Goal: Information Seeking & Learning: Learn about a topic

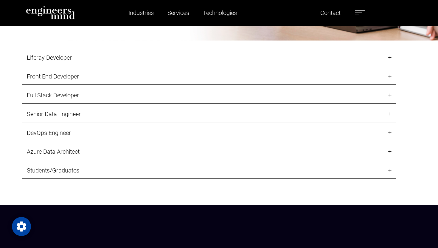
scroll to position [649, 0]
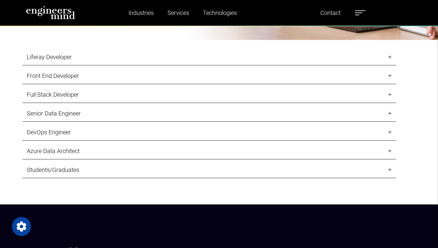
click at [204, 122] on link "Senior Data Engineer" at bounding box center [209, 113] width 374 height 16
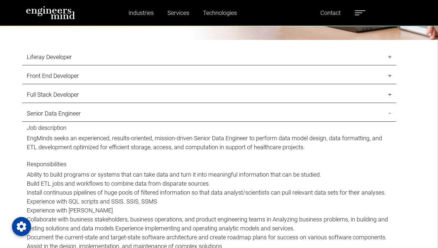
click at [204, 122] on link "Senior Data Engineer" at bounding box center [209, 113] width 374 height 16
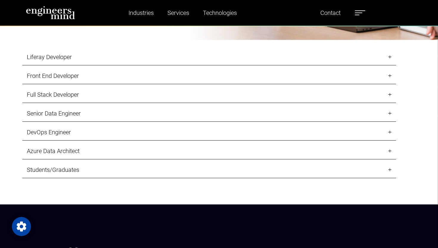
click at [264, 158] on link "Azure Data Architect" at bounding box center [209, 151] width 374 height 16
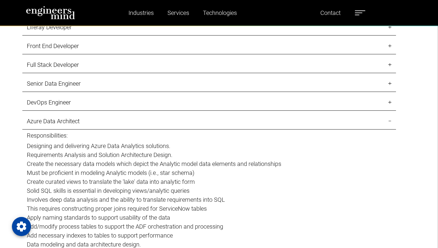
scroll to position [683, 0]
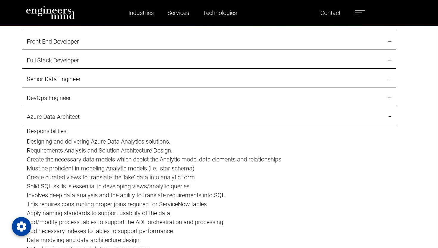
click at [145, 125] on link "Azure Data Architect" at bounding box center [209, 117] width 374 height 16
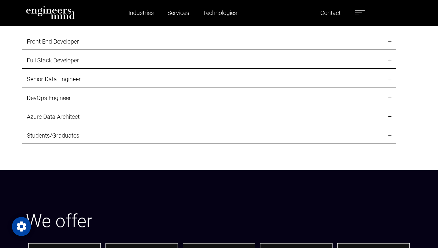
click at [152, 104] on link "DevOps Engineer" at bounding box center [209, 98] width 374 height 16
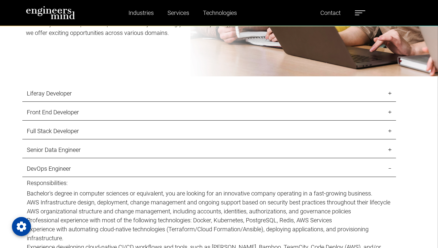
scroll to position [615, 0]
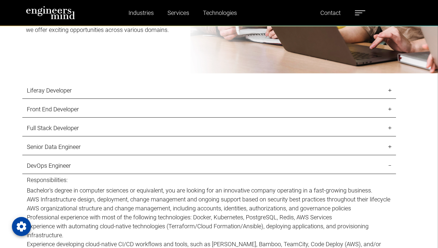
click at [102, 174] on link "DevOps Engineer" at bounding box center [209, 165] width 374 height 16
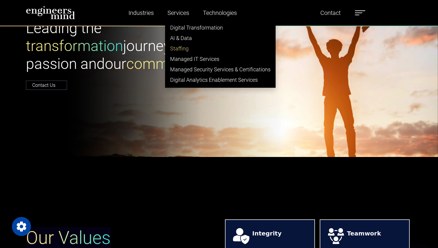
scroll to position [0, 0]
